Goal: Task Accomplishment & Management: Complete application form

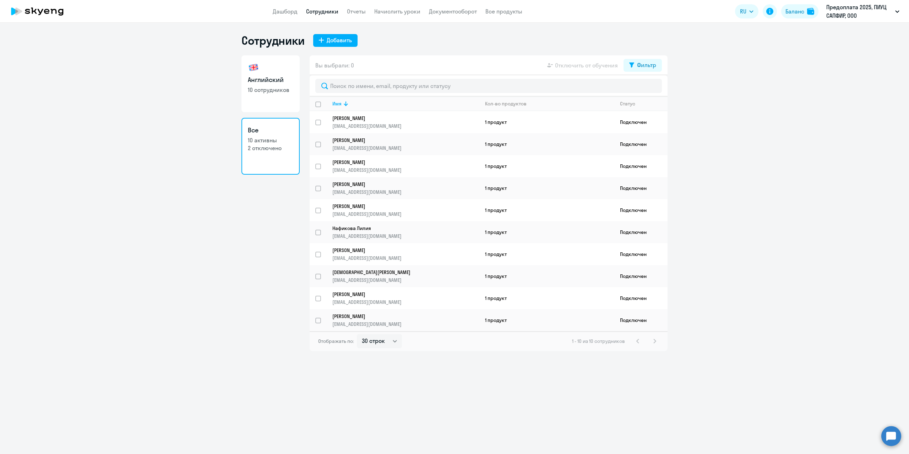
select select "30"
click at [339, 38] on div "Добавить" at bounding box center [339, 40] width 25 height 9
select select "english_adult_not_native_speaker"
select select "3"
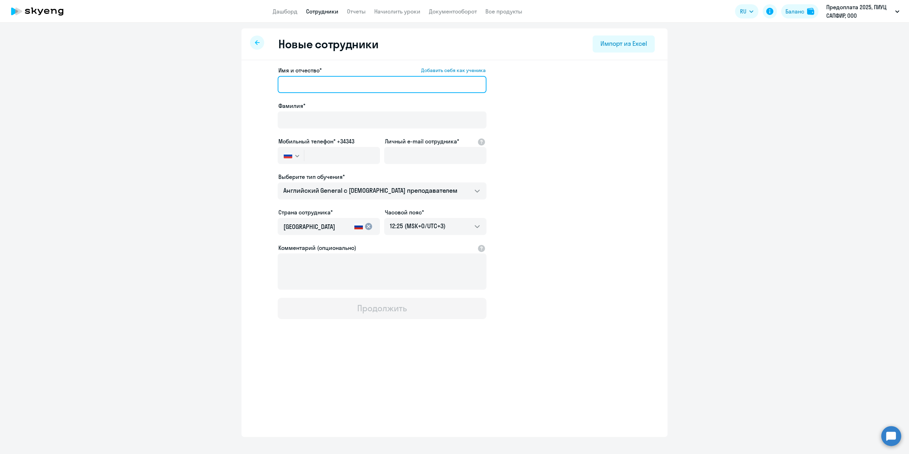
click at [404, 92] on input "Имя и отчество* Добавить себя как ученика" at bounding box center [382, 84] width 209 height 17
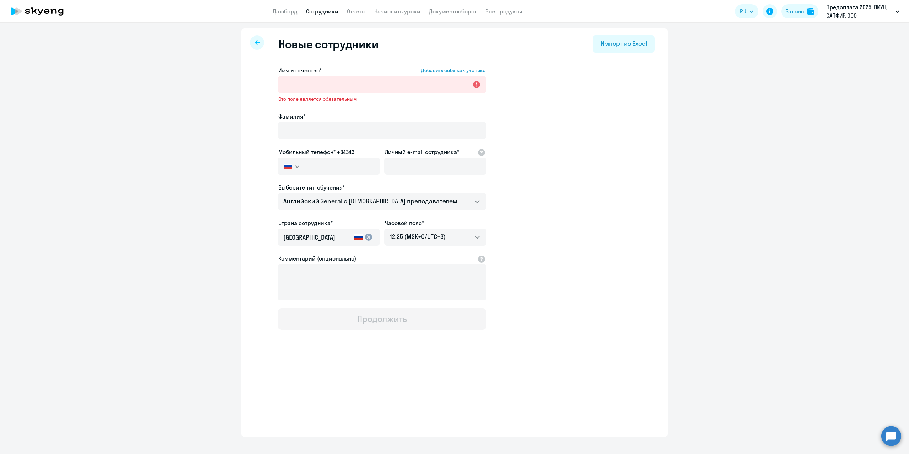
click at [313, 11] on link "Сотрудники" at bounding box center [322, 11] width 32 height 7
select select "30"
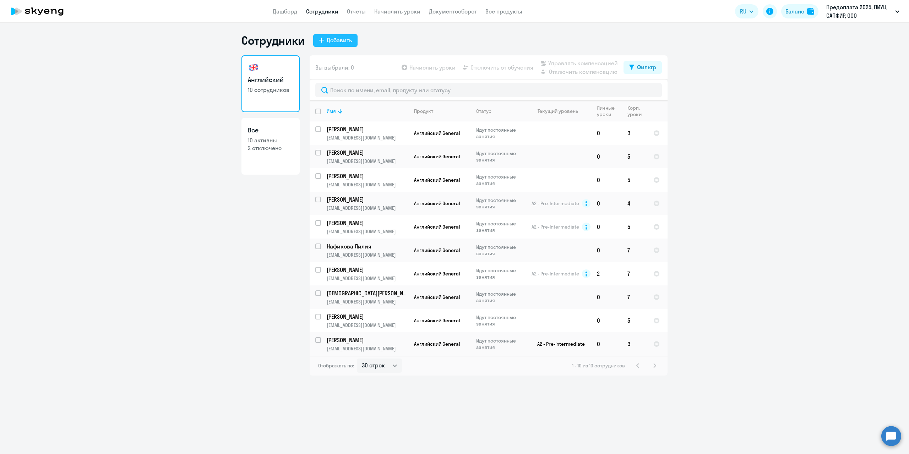
click at [337, 42] on div "Добавить" at bounding box center [339, 40] width 25 height 9
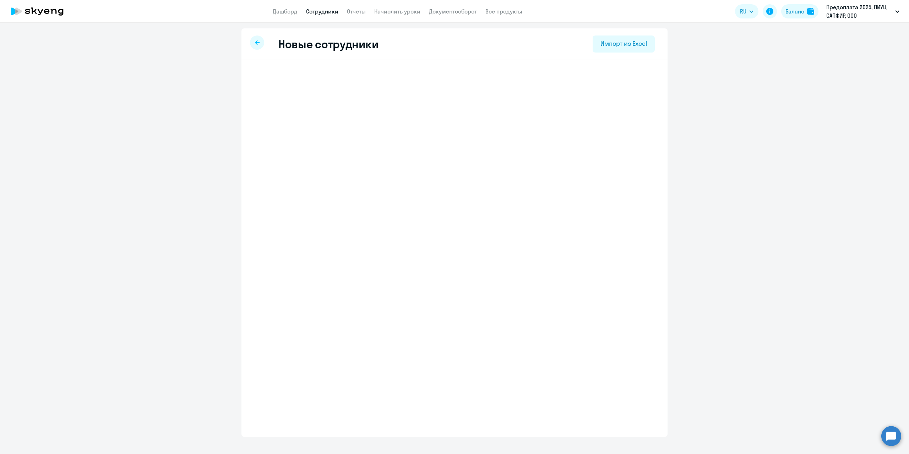
select select "english_adult_not_native_speaker"
select select "3"
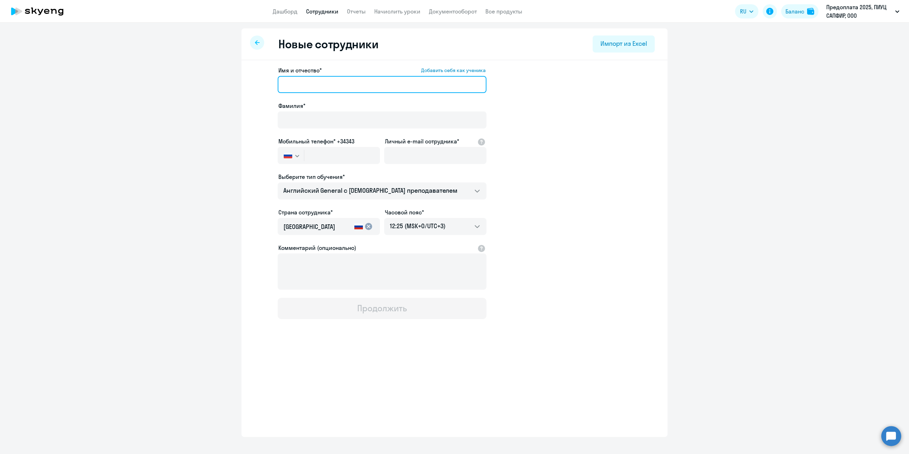
click at [366, 86] on input "Имя и отчество* Добавить себя как ученика" at bounding box center [382, 84] width 209 height 17
type input "[PERSON_NAME]"
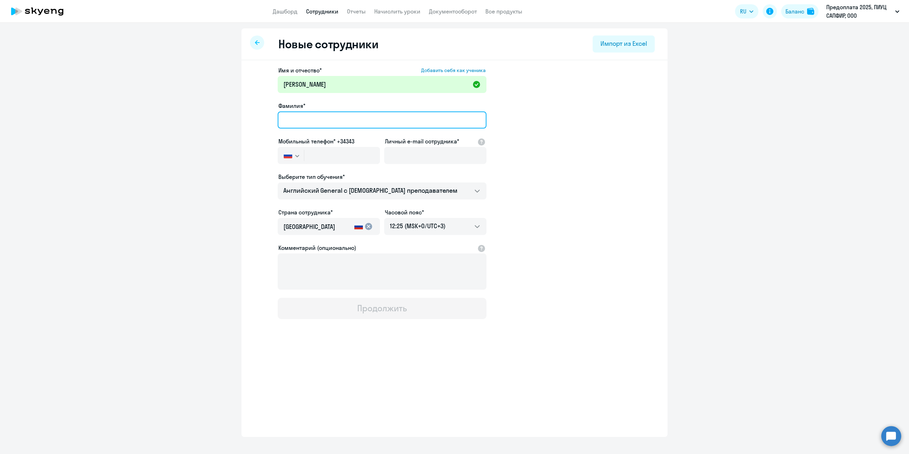
click at [367, 126] on input "Фамилия*" at bounding box center [382, 120] width 209 height 17
type input "[PERSON_NAME]"
drag, startPoint x: 362, startPoint y: 344, endPoint x: 352, endPoint y: 338, distance: 11.8
click at [360, 344] on div "Имя и отчество* Добавить себя как ученика [PERSON_NAME]* [PERSON_NAME] Мобильны…" at bounding box center [454, 216] width 426 height 312
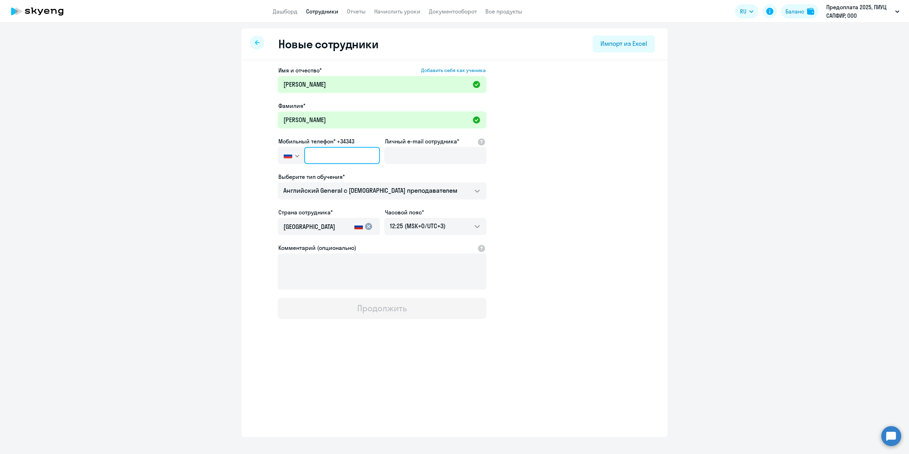
click at [328, 152] on input "text" at bounding box center [342, 155] width 76 height 17
paste input "[PHONE_NUMBER]"
type input "[PHONE_NUMBER]"
click at [425, 151] on input "Личный e-mail сотрудника*" at bounding box center [435, 155] width 102 height 17
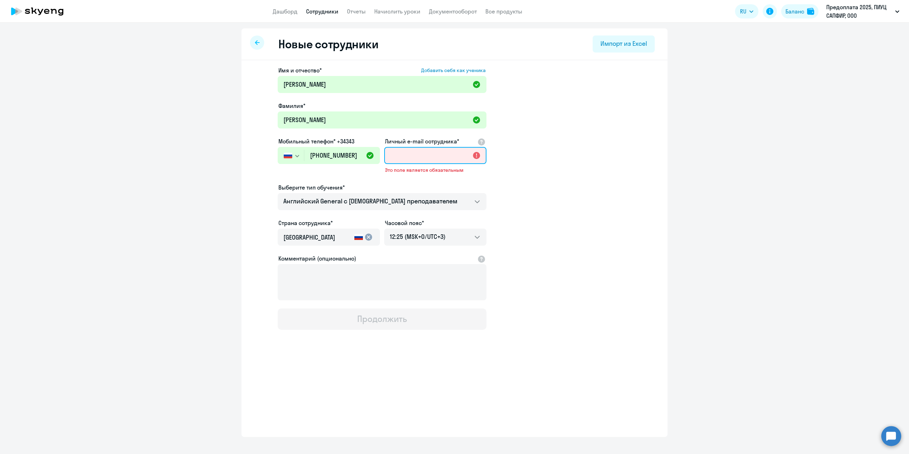
paste input "[PERSON_NAME] <[EMAIL_ADDRESS][DOMAIN_NAME]>"
drag, startPoint x: 408, startPoint y: 155, endPoint x: 273, endPoint y: 165, distance: 135.0
click at [273, 165] on app-new-student-form "Имя и отчество* Добавить себя как ученика [PERSON_NAME]* [PERSON_NAME] Мобильны…" at bounding box center [454, 198] width 403 height 264
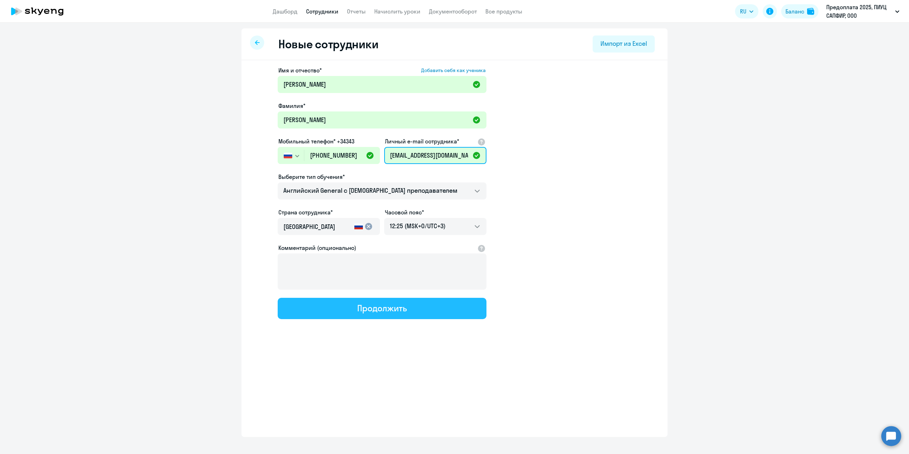
type input "[EMAIL_ADDRESS][DOMAIN_NAME]"
click at [377, 309] on div "Продолжить" at bounding box center [381, 308] width 49 height 11
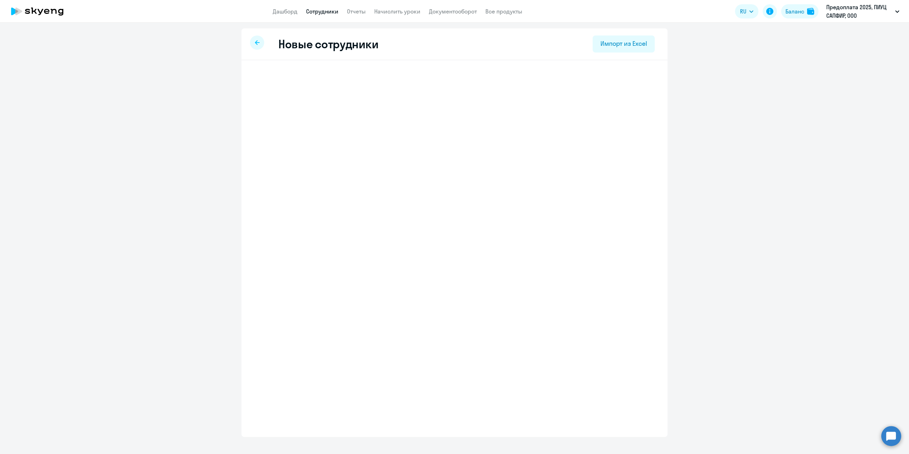
select select "english_adult_not_native_speaker"
select select "3"
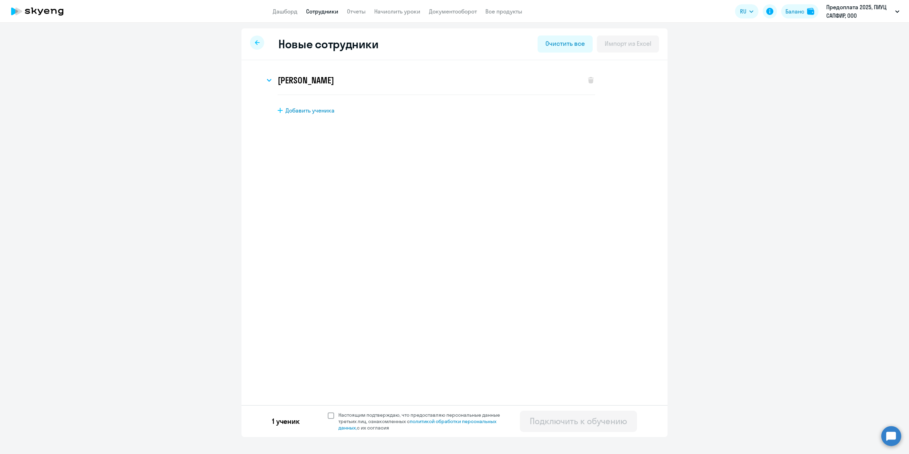
drag, startPoint x: 331, startPoint y: 414, endPoint x: 335, endPoint y: 413, distance: 3.6
click at [333, 413] on span at bounding box center [331, 416] width 6 height 6
click at [328, 412] on input "Настоящим подтверждаю, что предоставляю персональные данные третьих лиц, ознако…" at bounding box center [327, 412] width 0 height 0
checkbox input "true"
click at [555, 423] on div "Подключить к обучению" at bounding box center [578, 420] width 97 height 11
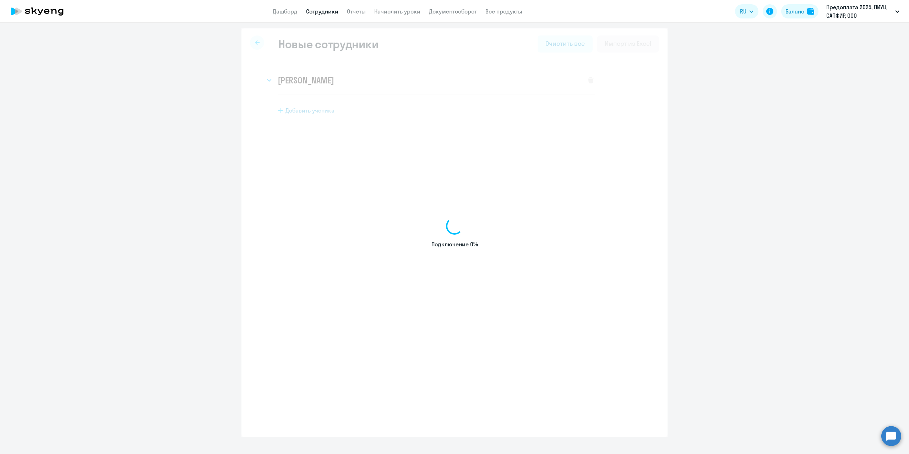
select select "english_adult_not_native_speaker"
select select "3"
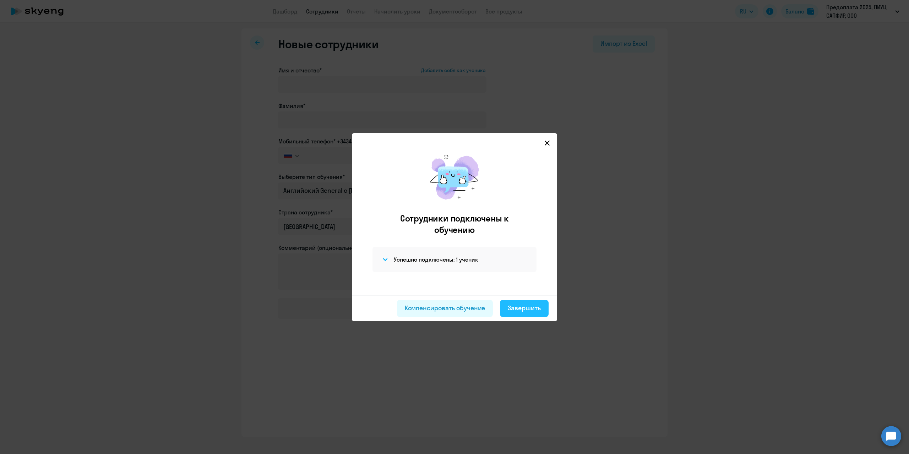
click at [522, 308] on div "Завершить" at bounding box center [524, 308] width 33 height 9
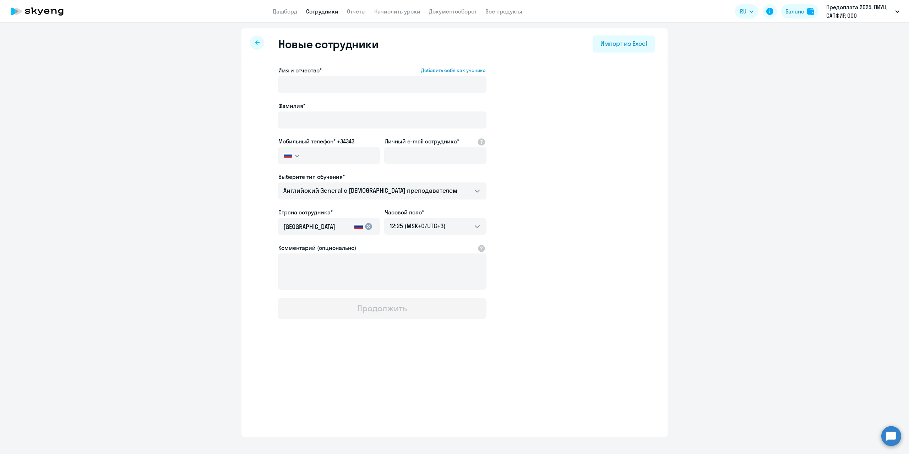
select select "30"
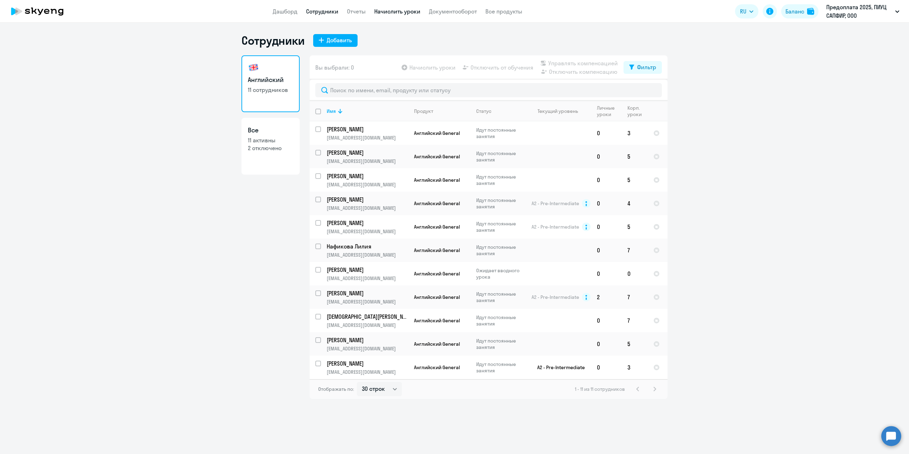
click at [410, 9] on link "Начислить уроки" at bounding box center [397, 11] width 46 height 7
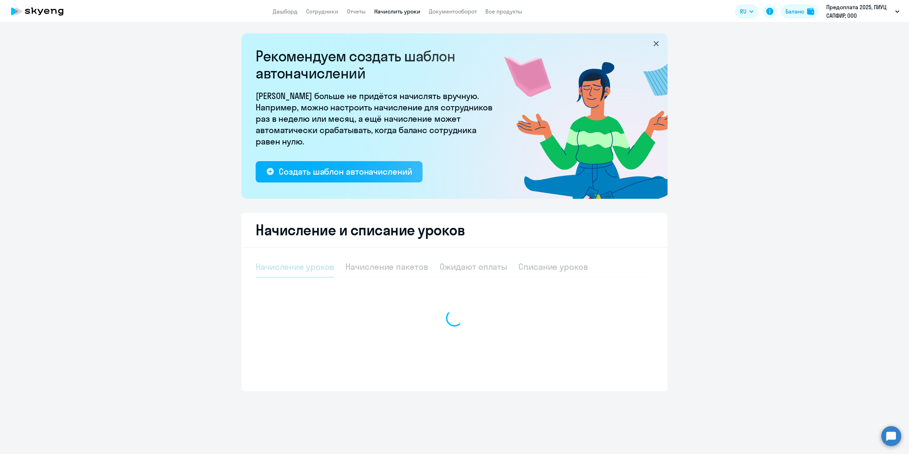
select select "10"
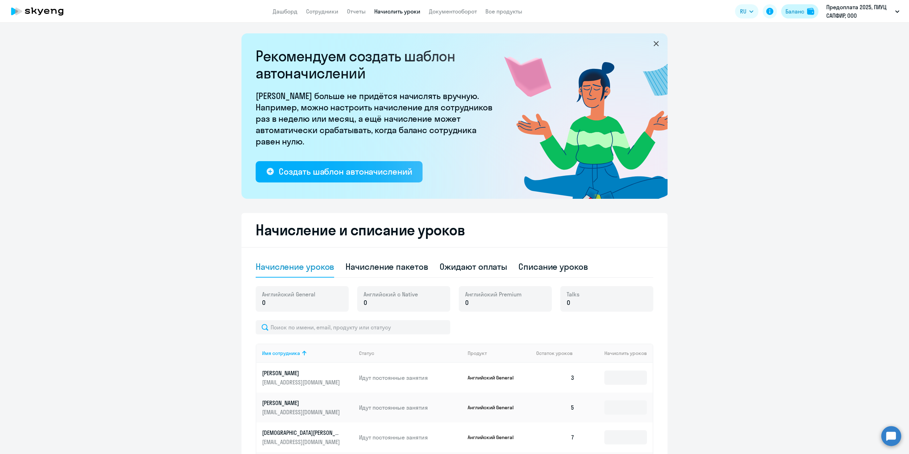
click at [801, 16] on button "Баланс" at bounding box center [799, 11] width 37 height 14
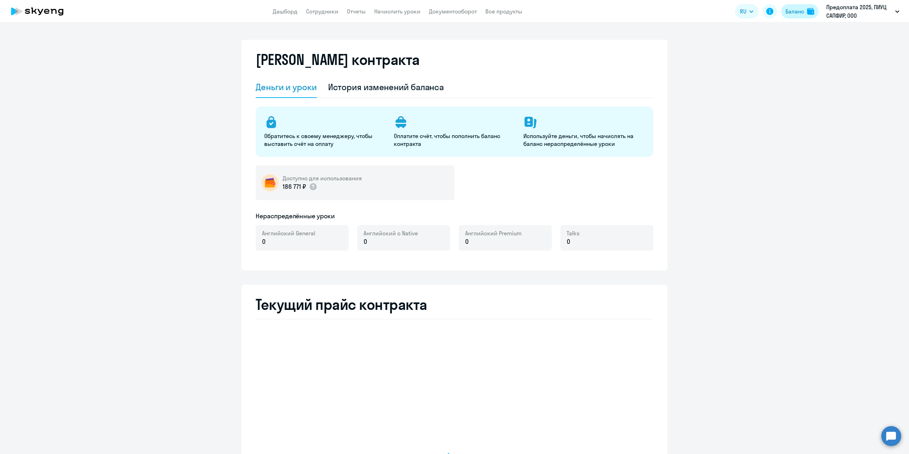
select select "english_adult_not_native_speaker"
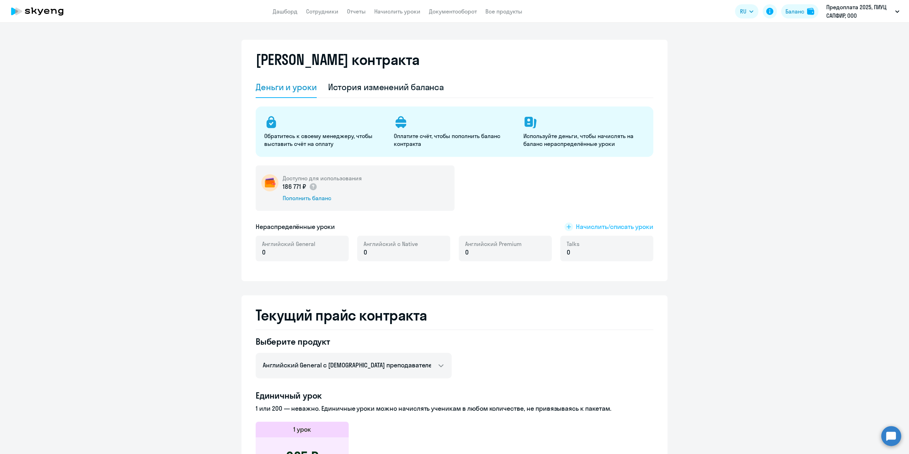
click at [584, 227] on span "Начислить/списать уроки" at bounding box center [614, 226] width 77 height 9
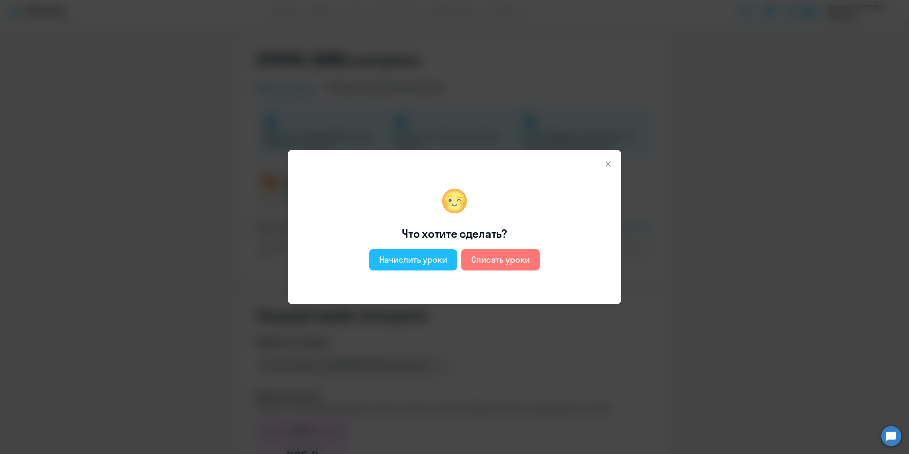
click at [439, 262] on div "Начислить уроки" at bounding box center [413, 259] width 68 height 11
select select "english_adult_not_native_speaker"
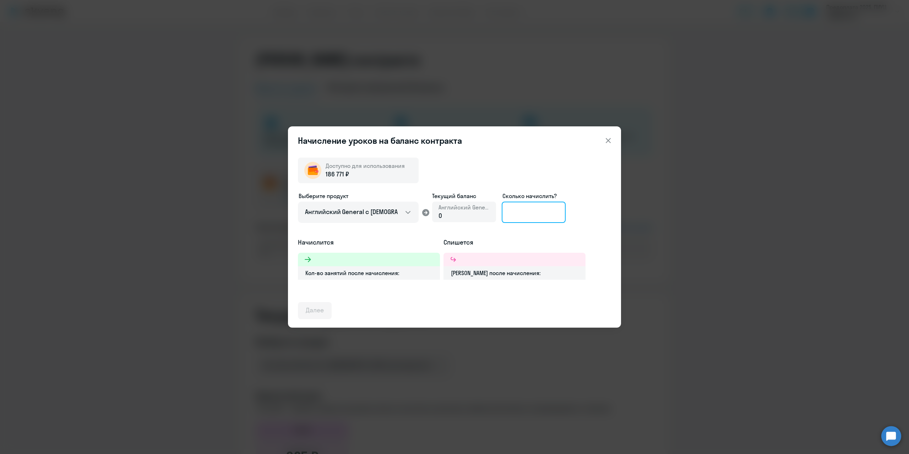
click at [536, 209] on input at bounding box center [534, 212] width 64 height 21
type input "50"
click at [317, 311] on div "Далее" at bounding box center [315, 310] width 18 height 9
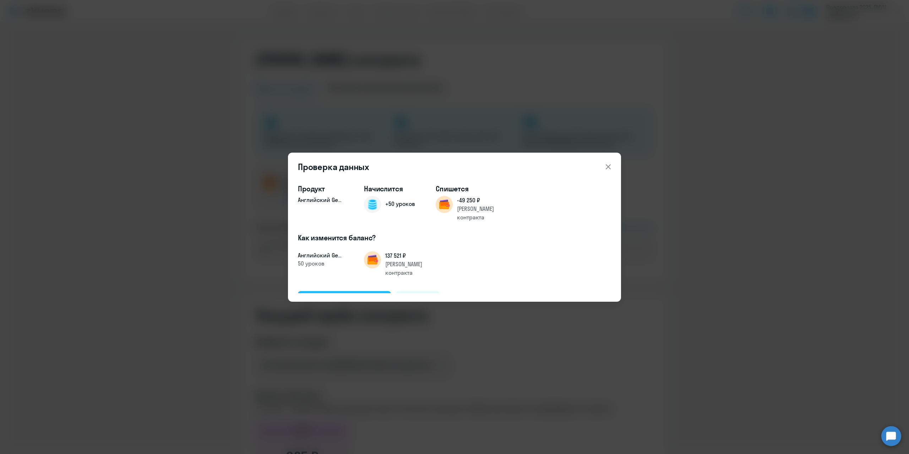
click at [337, 295] on div "Подтвердить и начислить" at bounding box center [344, 299] width 77 height 9
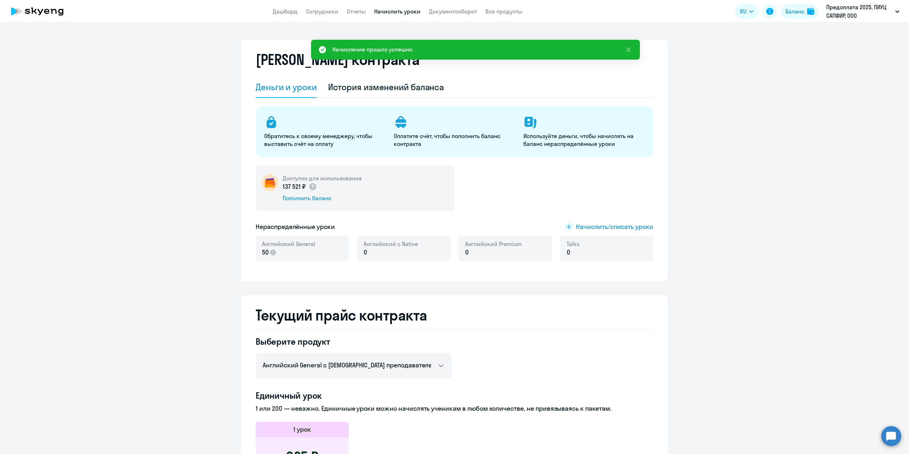
click at [403, 10] on link "Начислить уроки" at bounding box center [397, 11] width 46 height 7
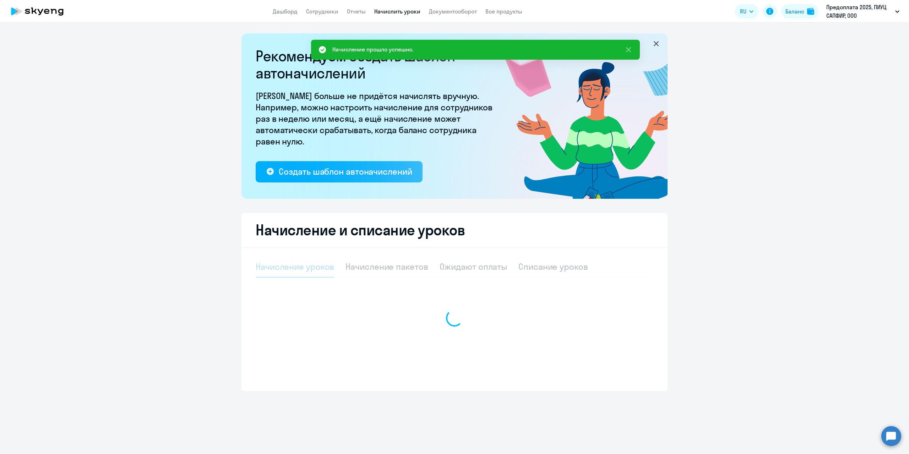
select select "10"
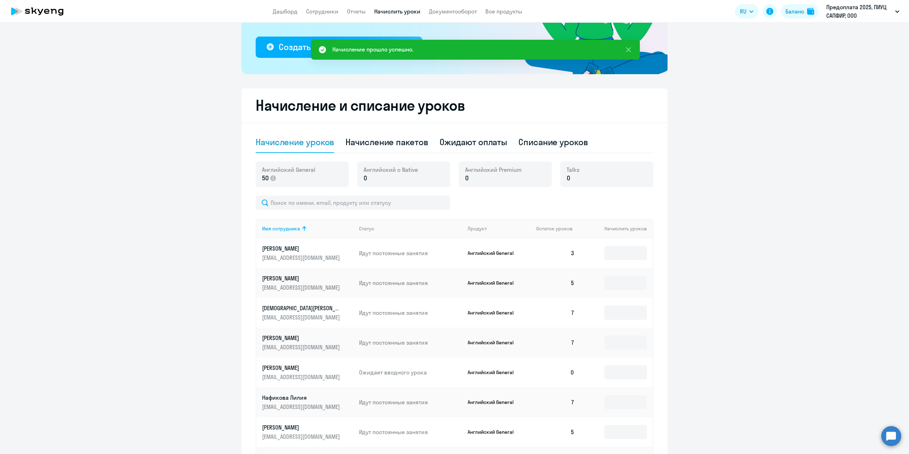
scroll to position [142, 0]
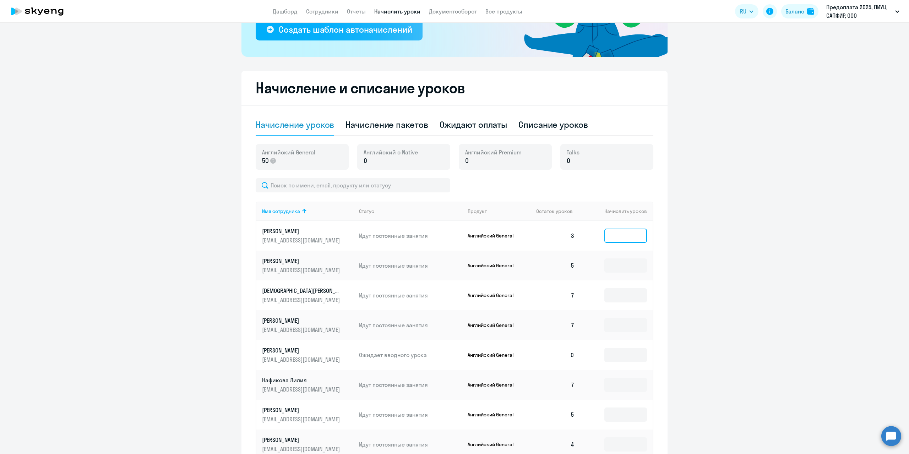
click at [626, 233] on input at bounding box center [625, 236] width 43 height 14
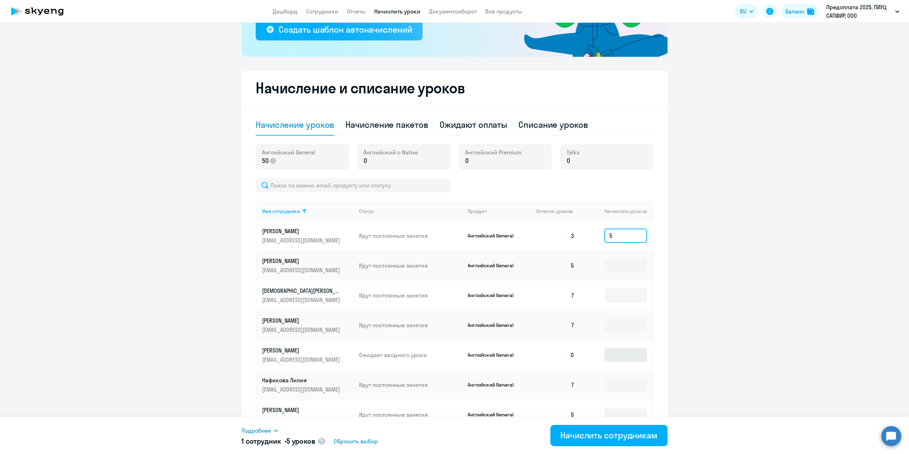
type input "5"
click at [623, 358] on input at bounding box center [625, 355] width 43 height 14
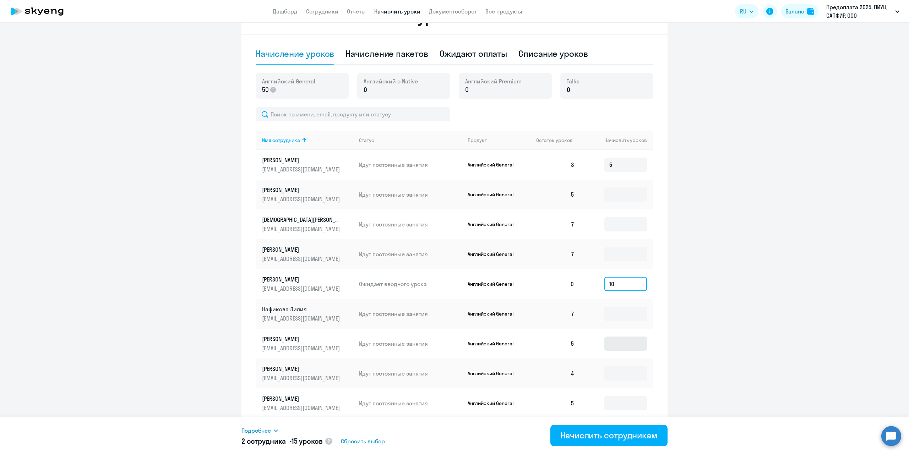
scroll to position [249, 0]
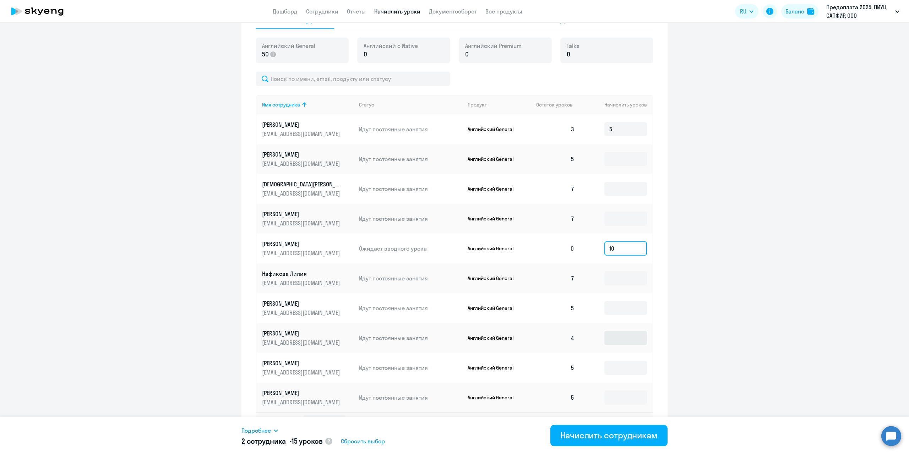
type input "10"
click at [621, 337] on input at bounding box center [625, 338] width 43 height 14
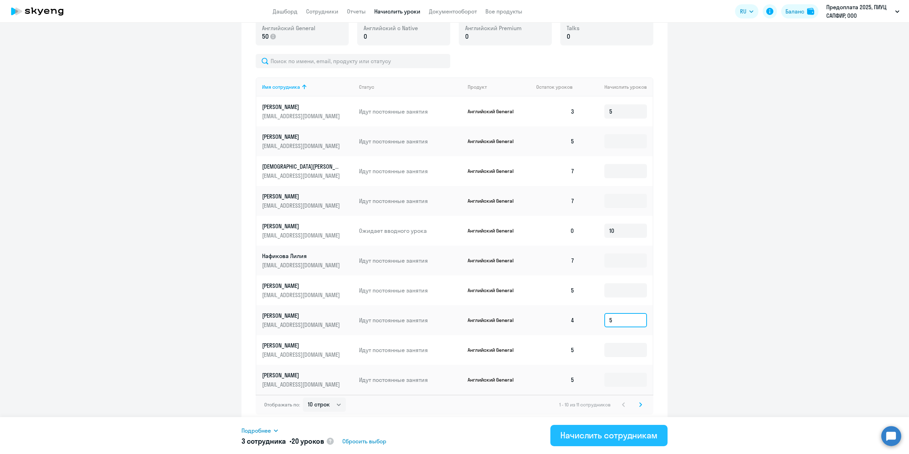
type input "5"
click at [616, 437] on div "Начислить сотрудникам" at bounding box center [608, 435] width 97 height 11
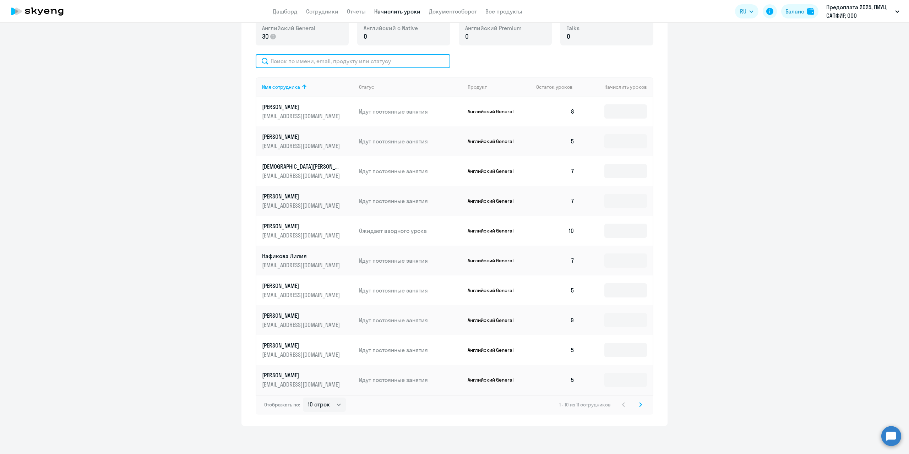
click at [391, 57] on input "text" at bounding box center [353, 61] width 195 height 14
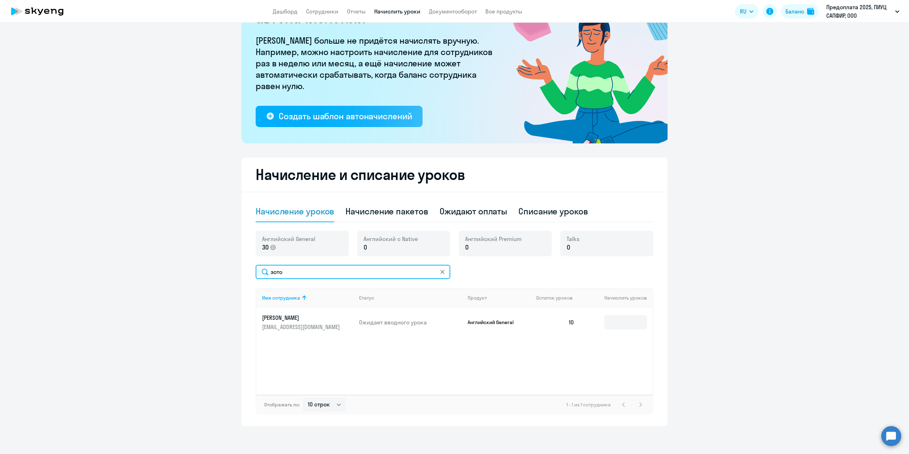
type input "зото"
click at [178, 326] on ng-component "Рекомендуем создать шаблон автоначислений Уроки больше не придётся начислять вр…" at bounding box center [454, 202] width 909 height 448
click at [805, 182] on ng-component "Рекомендуем создать шаблон автоначислений Уроки больше не придётся начислять вр…" at bounding box center [454, 202] width 909 height 448
